Goal: Obtain resource: Download file/media

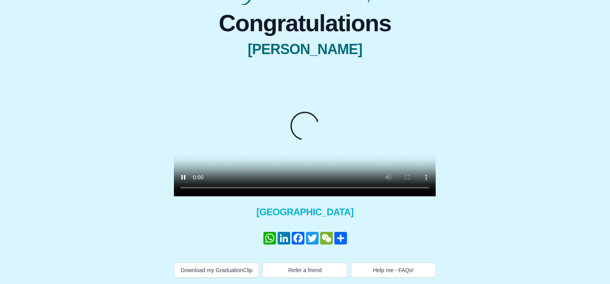
scroll to position [96, 0]
click at [192, 271] on button "Download my GraduationClip" at bounding box center [216, 269] width 85 height 15
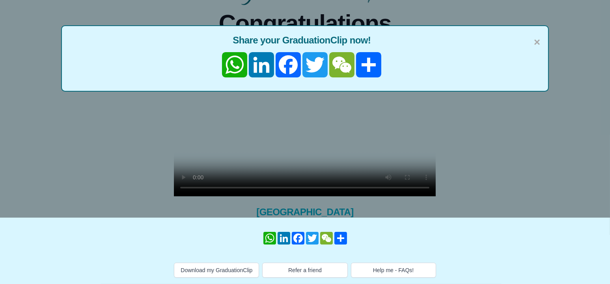
click at [385, 111] on div "× Share your GraduationClip now! WhatsApp LinkedIn Facebook Twitter WeChat Share" at bounding box center [305, 76] width 610 height 284
click at [538, 34] on span "×" at bounding box center [537, 42] width 6 height 17
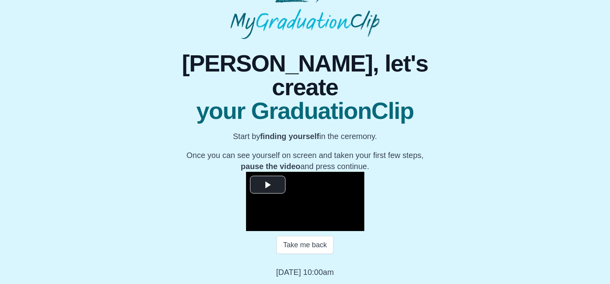
scroll to position [121, 0]
click at [306, 245] on button "Take me back" at bounding box center [304, 244] width 57 height 18
click at [268, 184] on span "Video Player" at bounding box center [268, 184] width 0 height 0
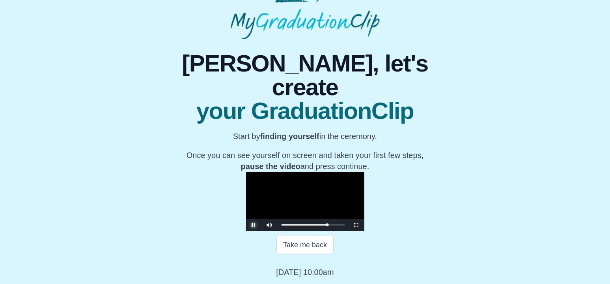
click at [254, 225] on span "Video Player" at bounding box center [254, 225] width 0 height 0
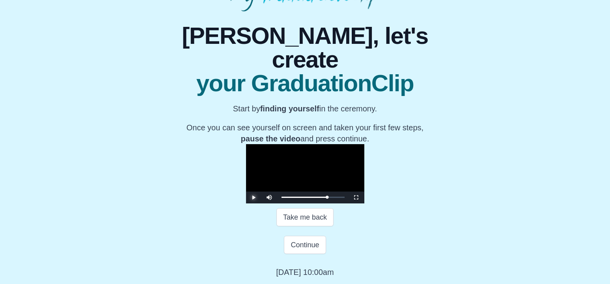
click at [254, 197] on span "Video Player" at bounding box center [254, 197] width 0 height 0
click at [327, 198] on div "1:08:33 Progress : 0%" at bounding box center [305, 197] width 46 height 2
click at [254, 197] on span "Video Player" at bounding box center [254, 197] width 0 height 0
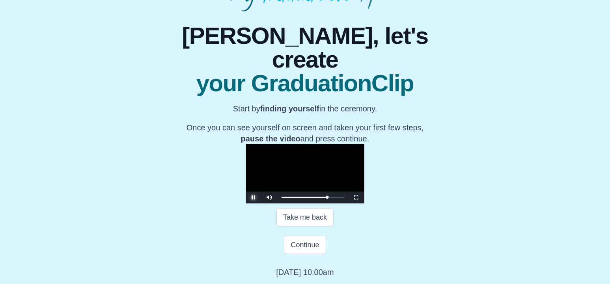
click at [254, 197] on span "Video Player" at bounding box center [254, 197] width 0 height 0
click at [308, 244] on button "Continue" at bounding box center [305, 244] width 42 height 18
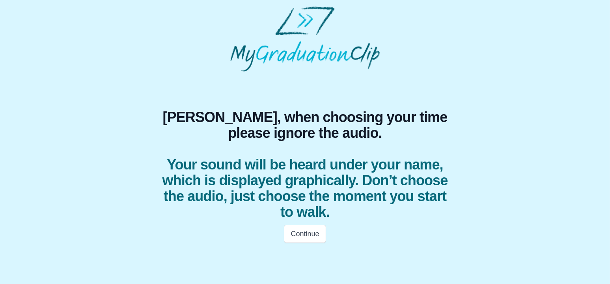
scroll to position [0, 0]
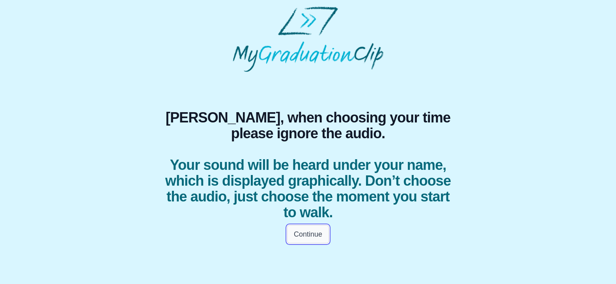
click at [306, 233] on button "Continue" at bounding box center [308, 234] width 42 height 18
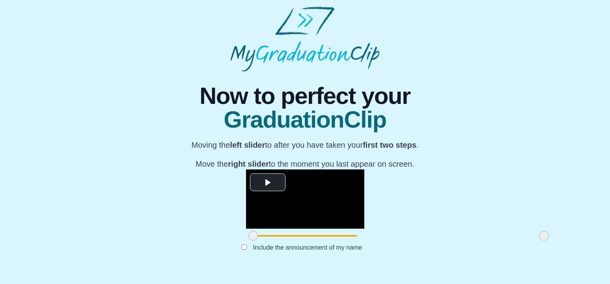
scroll to position [102, 0]
click at [268, 182] on span "Video Player" at bounding box center [268, 182] width 0 height 0
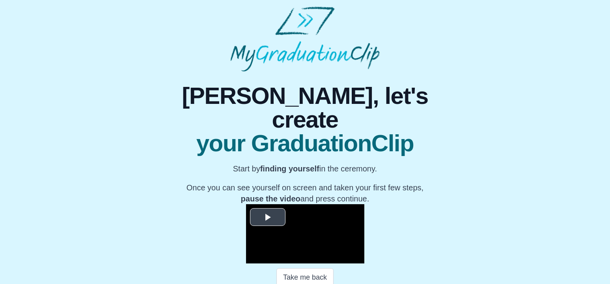
click at [268, 217] on span "Video Player" at bounding box center [268, 217] width 0 height 0
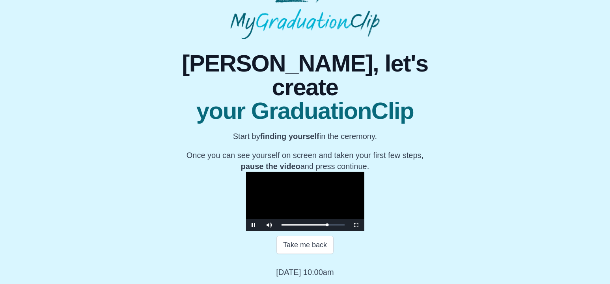
scroll to position [121, 0]
click at [254, 225] on span "Video Player" at bounding box center [254, 225] width 0 height 0
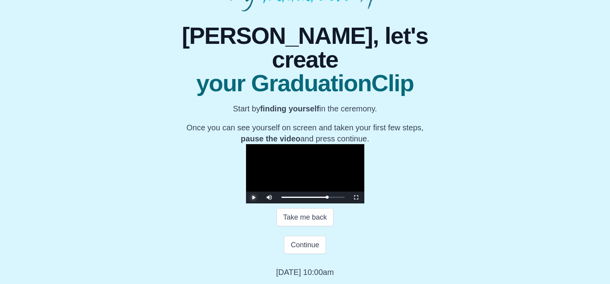
click at [254, 197] on span "Video Player" at bounding box center [254, 197] width 0 height 0
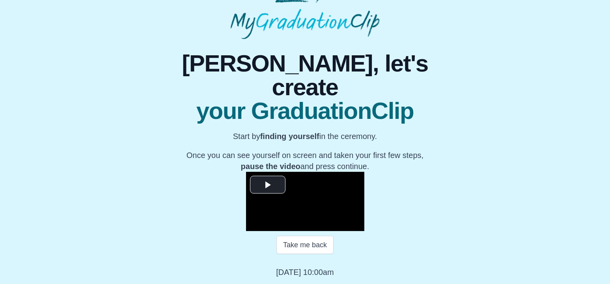
scroll to position [121, 0]
click at [306, 245] on button "Take me back" at bounding box center [304, 244] width 57 height 18
click at [268, 184] on span "Video Player" at bounding box center [268, 184] width 0 height 0
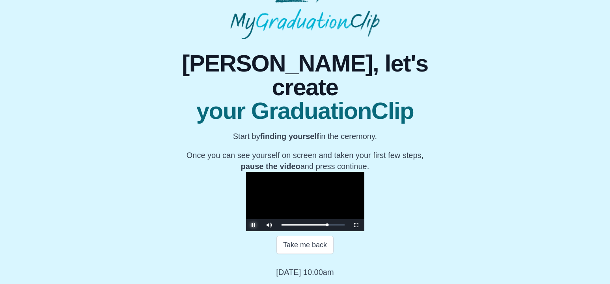
click at [254, 225] on span "Video Player" at bounding box center [254, 225] width 0 height 0
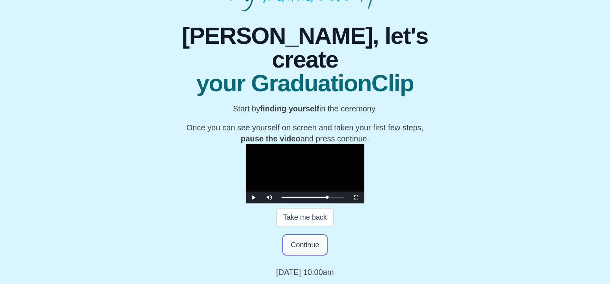
click at [300, 254] on button "Continue" at bounding box center [305, 244] width 42 height 18
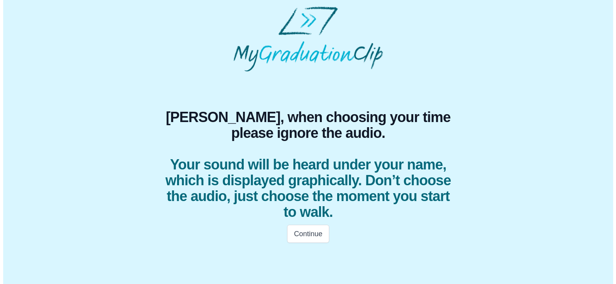
scroll to position [0, 0]
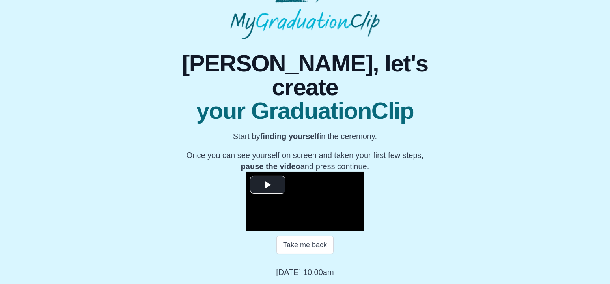
scroll to position [84, 0]
click at [268, 184] on span "Video Player" at bounding box center [268, 184] width 0 height 0
click at [254, 225] on span "Video Player" at bounding box center [254, 225] width 0 height 0
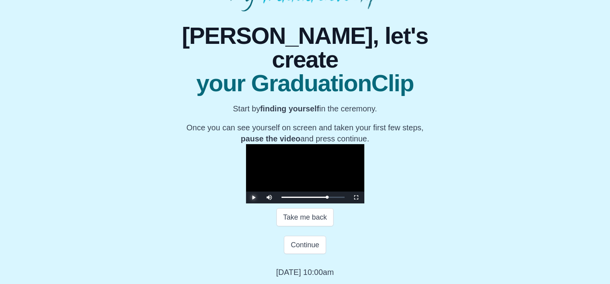
scroll to position [148, 0]
click at [299, 245] on button "Continue" at bounding box center [305, 244] width 42 height 18
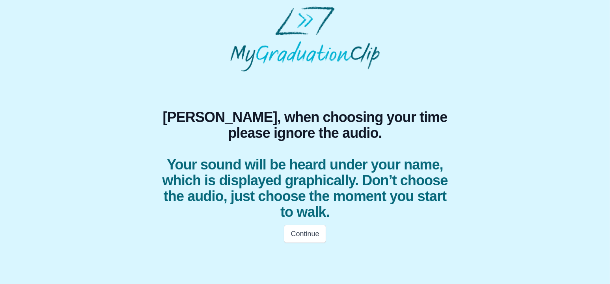
scroll to position [0, 0]
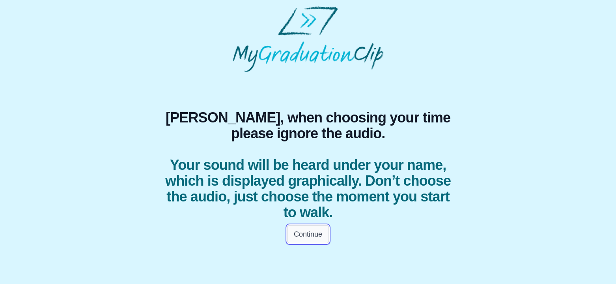
click at [312, 235] on button "Continue" at bounding box center [308, 234] width 42 height 18
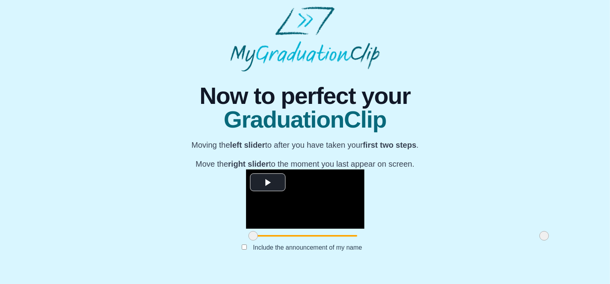
scroll to position [102, 0]
click at [268, 182] on span "Video Player" at bounding box center [268, 182] width 0 height 0
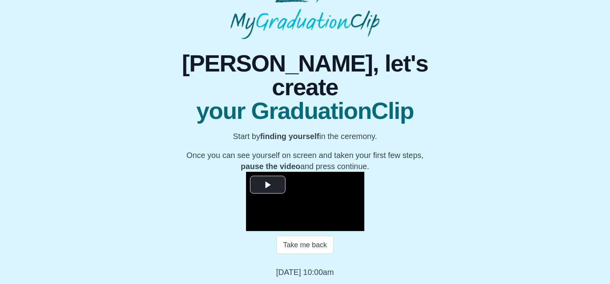
scroll to position [121, 0]
click at [302, 246] on button "Take me back" at bounding box center [304, 244] width 57 height 18
click at [268, 184] on span "Video Player" at bounding box center [268, 184] width 0 height 0
click at [254, 225] on span "Video Player" at bounding box center [254, 225] width 0 height 0
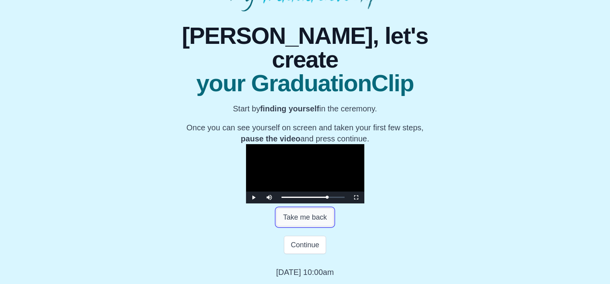
click at [304, 226] on button "Take me back" at bounding box center [304, 217] width 57 height 18
click at [254, 197] on span "Video Player" at bounding box center [254, 197] width 0 height 0
click at [308, 254] on button "Continue" at bounding box center [305, 244] width 42 height 18
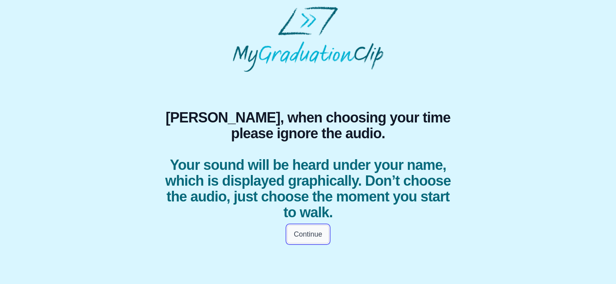
click at [306, 234] on button "Continue" at bounding box center [308, 234] width 42 height 18
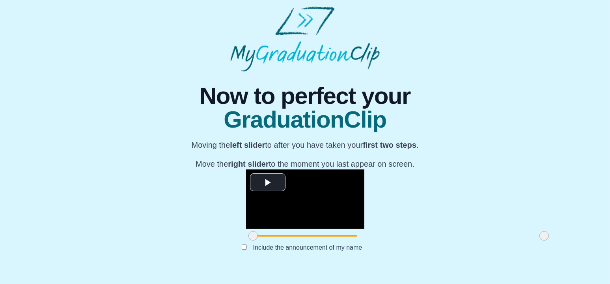
scroll to position [102, 0]
click at [268, 182] on span "Video Player" at bounding box center [268, 182] width 0 height 0
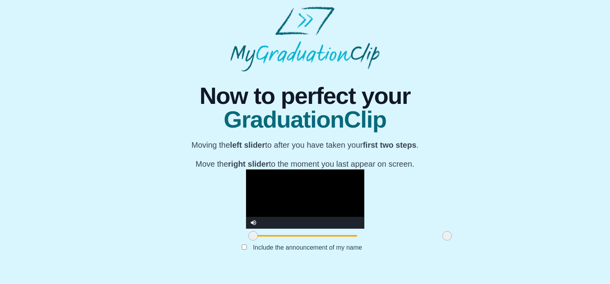
drag, startPoint x: 448, startPoint y: 246, endPoint x: 351, endPoint y: 254, distance: 97.3
click at [351, 254] on div "**********" at bounding box center [305, 169] width 305 height 196
click at [522, 150] on div "**********" at bounding box center [304, 169] width 597 height 196
drag, startPoint x: 353, startPoint y: 246, endPoint x: 482, endPoint y: 248, distance: 129.0
click at [482, 248] on div "**********" at bounding box center [304, 169] width 597 height 196
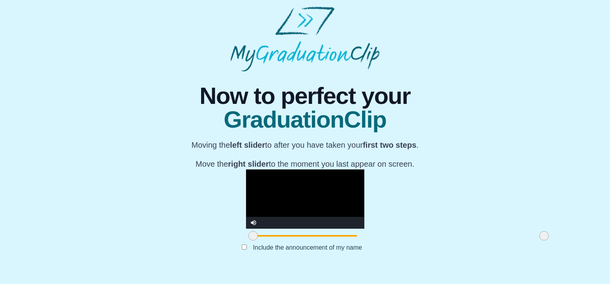
click at [586, 184] on div "**********" at bounding box center [304, 169] width 597 height 196
